Goal: Check status: Check status

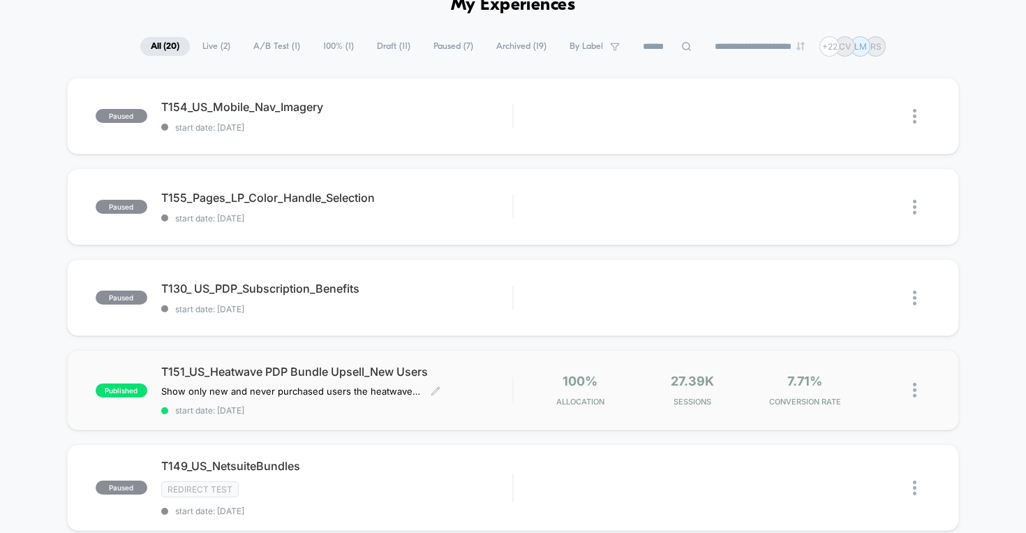
scroll to position [95, 0]
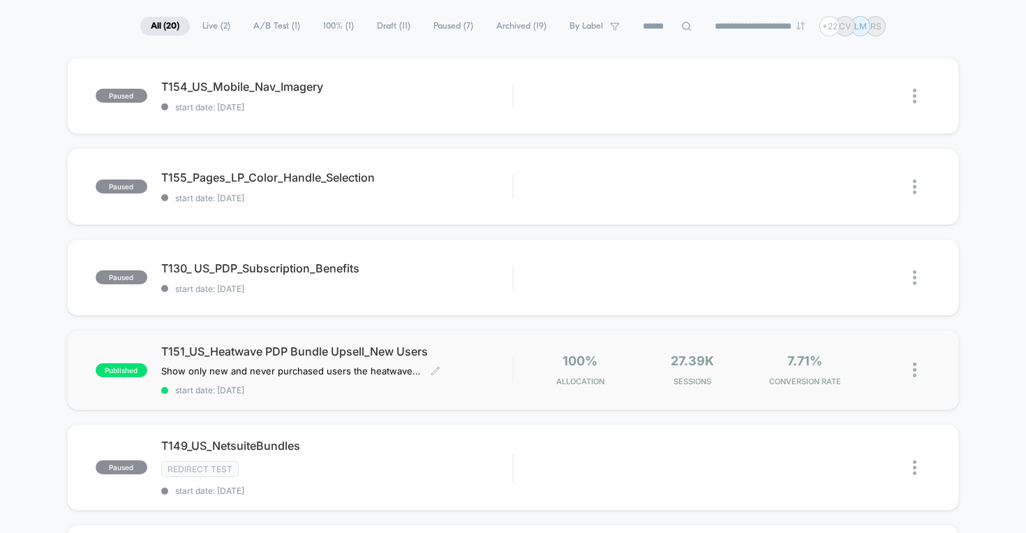
click at [352, 350] on span "T151_US_Heatwave PDP Bundle Upsell_New Users" at bounding box center [337, 351] width 352 height 14
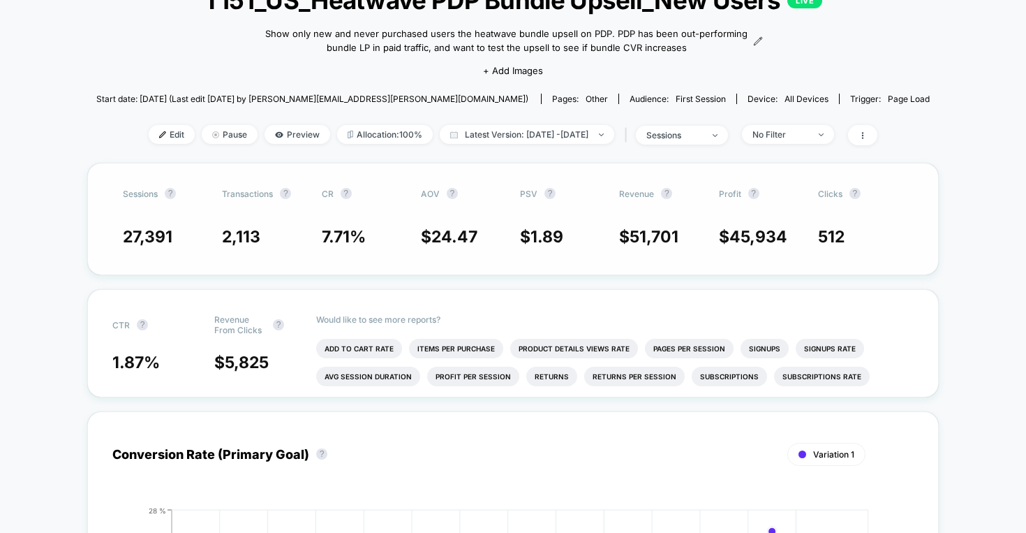
scroll to position [128, 0]
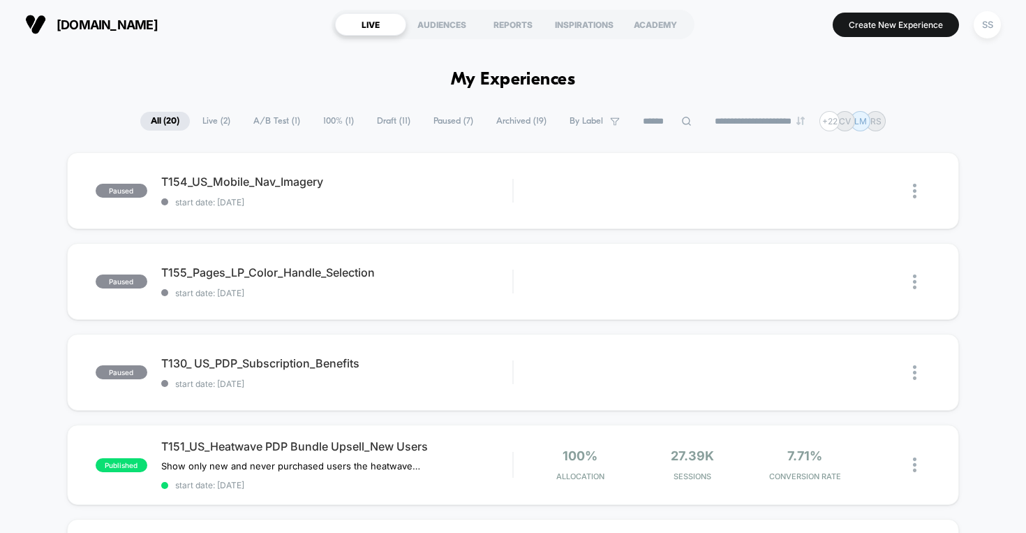
click at [459, 123] on span "Paused ( 7 )" at bounding box center [453, 121] width 61 height 19
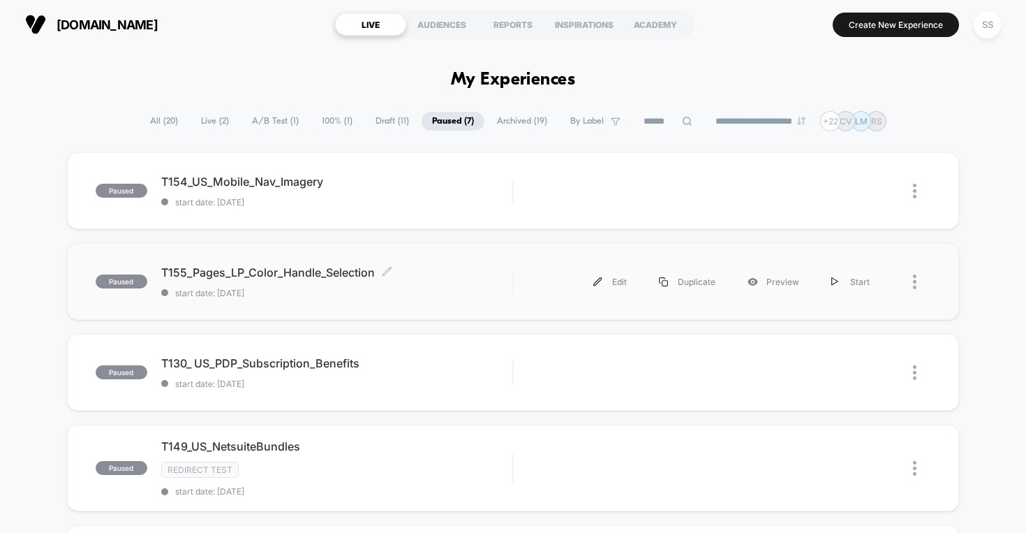
click at [321, 272] on span "T155_Pages_LP_Color_Handle_Selection Click to edit experience details" at bounding box center [337, 272] width 352 height 14
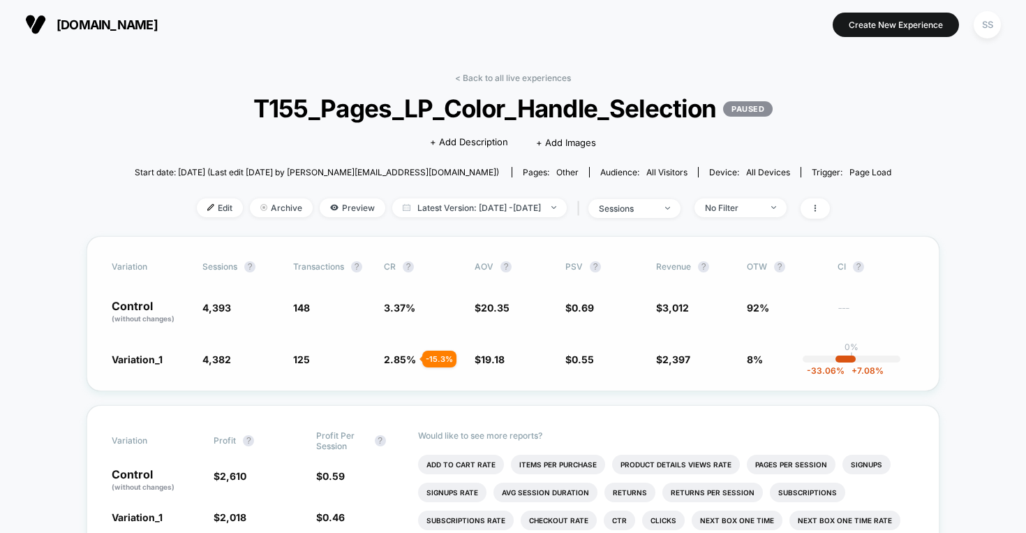
scroll to position [86, 0]
